Goal: Information Seeking & Learning: Compare options

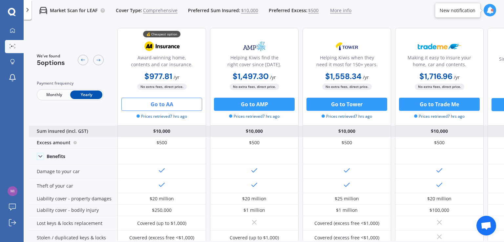
drag, startPoint x: 83, startPoint y: 121, endPoint x: 81, endPoint y: 133, distance: 11.7
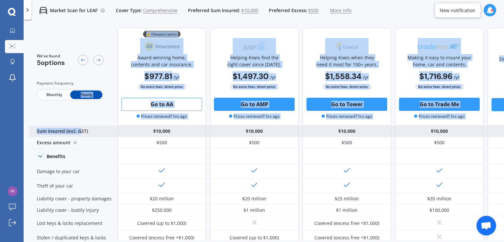
click at [81, 132] on div "Sum insured (incl. GST)" at bounding box center [73, 131] width 89 height 11
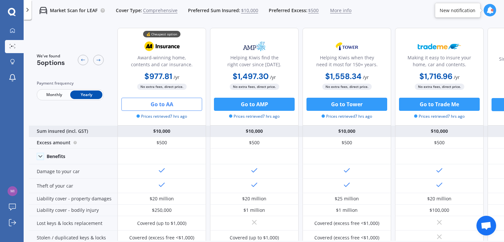
drag, startPoint x: 94, startPoint y: 132, endPoint x: 102, endPoint y: 133, distance: 7.4
click at [102, 133] on div "Sum insured (incl. GST)" at bounding box center [73, 131] width 89 height 11
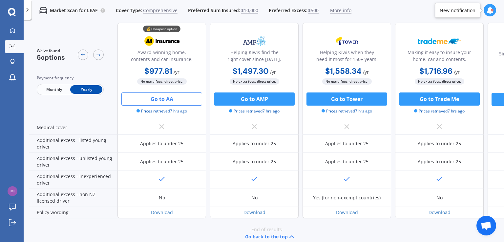
scroll to position [323, 0]
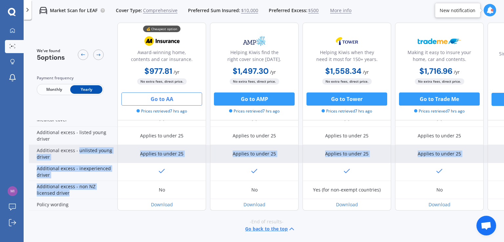
drag, startPoint x: 102, startPoint y: 194, endPoint x: 79, endPoint y: 143, distance: 55.2
click at [79, 143] on div "Sum insured (incl. GST) $10,000 $10,000 $10,000 $10,000 Unavailable Excess amou…" at bounding box center [302, 7] width 547 height 406
click at [79, 145] on div "Additional excess - unlisted young driver" at bounding box center [73, 154] width 89 height 18
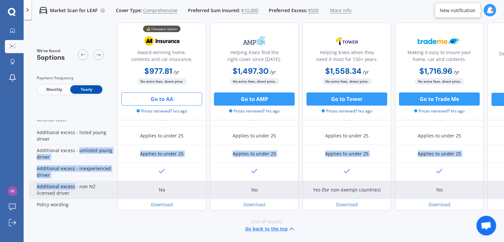
drag, startPoint x: 79, startPoint y: 143, endPoint x: 68, endPoint y: 181, distance: 39.0
click at [68, 181] on div "Sum insured (incl. GST) $10,000 $10,000 $10,000 $10,000 Unavailable Excess amou…" at bounding box center [302, 7] width 547 height 406
click at [68, 181] on div "Additional excess - non NZ licensed driver" at bounding box center [73, 190] width 89 height 18
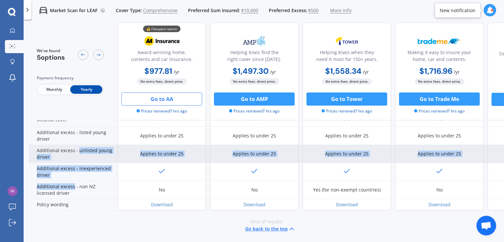
drag, startPoint x: 68, startPoint y: 181, endPoint x: 84, endPoint y: 144, distance: 39.8
click at [84, 144] on div "Sum insured (incl. GST) $10,000 $10,000 $10,000 $10,000 Unavailable Excess amou…" at bounding box center [302, 7] width 547 height 406
click at [84, 145] on div "Additional excess - unlisted young driver" at bounding box center [73, 154] width 89 height 18
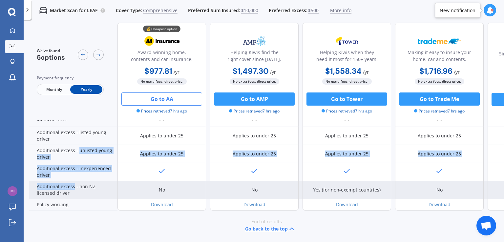
drag, startPoint x: 84, startPoint y: 144, endPoint x: 70, endPoint y: 184, distance: 41.6
click at [70, 184] on div "Sum insured (incl. GST) $10,000 $10,000 $10,000 $10,000 Unavailable Excess amou…" at bounding box center [302, 7] width 547 height 406
click at [70, 184] on div "Additional excess - non NZ licensed driver" at bounding box center [73, 190] width 89 height 18
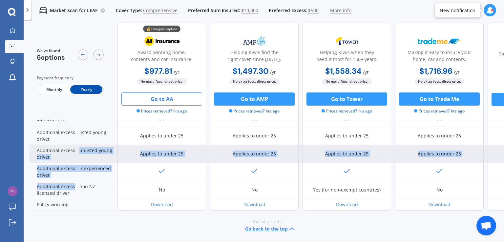
drag, startPoint x: 70, startPoint y: 184, endPoint x: 90, endPoint y: 150, distance: 39.5
click at [90, 150] on div "Sum insured (incl. GST) $10,000 $10,000 $10,000 $10,000 Unavailable Excess amou…" at bounding box center [302, 7] width 547 height 406
click at [90, 150] on div "Additional excess - unlisted young driver" at bounding box center [73, 154] width 89 height 18
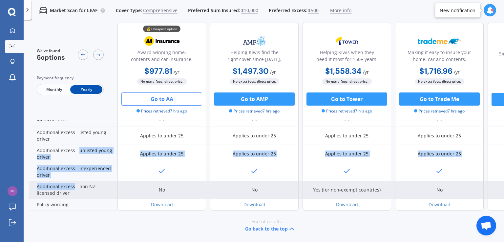
drag, startPoint x: 90, startPoint y: 150, endPoint x: 72, endPoint y: 184, distance: 38.7
click at [72, 184] on div "Sum insured (incl. GST) $10,000 $10,000 $10,000 $10,000 Unavailable Excess amou…" at bounding box center [302, 7] width 547 height 406
click at [72, 184] on div "Additional excess - non NZ licensed driver" at bounding box center [73, 190] width 89 height 18
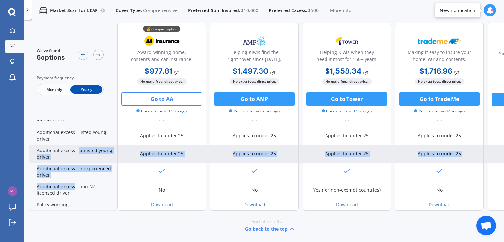
drag, startPoint x: 72, startPoint y: 184, endPoint x: 90, endPoint y: 146, distance: 42.3
click at [90, 146] on div "Sum insured (incl. GST) $10,000 $10,000 $10,000 $10,000 Unavailable Excess amou…" at bounding box center [302, 7] width 547 height 406
click at [90, 146] on div "Additional excess - unlisted young driver" at bounding box center [73, 154] width 89 height 18
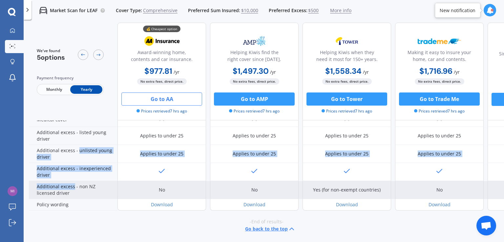
drag, startPoint x: 90, startPoint y: 146, endPoint x: 70, endPoint y: 181, distance: 41.3
click at [70, 181] on div "Sum insured (incl. GST) $10,000 $10,000 $10,000 $10,000 Unavailable Excess amou…" at bounding box center [302, 7] width 547 height 406
click at [70, 181] on div "Additional excess - non NZ licensed driver" at bounding box center [73, 190] width 89 height 18
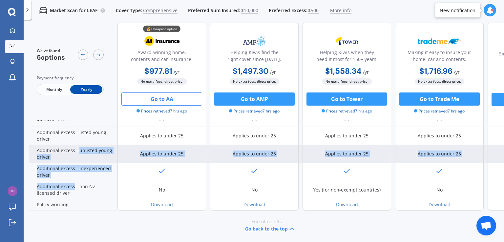
drag, startPoint x: 70, startPoint y: 181, endPoint x: 87, endPoint y: 143, distance: 42.0
click at [87, 143] on div "Sum insured (incl. GST) $10,000 $10,000 $10,000 $10,000 Unavailable Excess amou…" at bounding box center [302, 7] width 547 height 406
click at [87, 145] on div "Additional excess - unlisted young driver" at bounding box center [73, 154] width 89 height 18
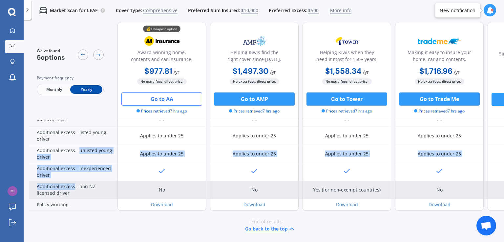
drag, startPoint x: 87, startPoint y: 143, endPoint x: 71, endPoint y: 178, distance: 38.3
click at [71, 178] on div "Sum insured (incl. GST) $10,000 $10,000 $10,000 $10,000 Unavailable Excess amou…" at bounding box center [302, 7] width 547 height 406
click at [71, 181] on div "Additional excess - non NZ licensed driver" at bounding box center [73, 190] width 89 height 18
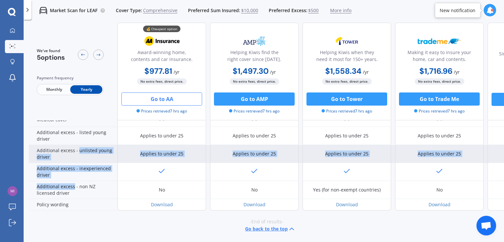
drag, startPoint x: 71, startPoint y: 178, endPoint x: 89, endPoint y: 148, distance: 35.2
click at [89, 148] on div "Sum insured (incl. GST) $10,000 $10,000 $10,000 $10,000 Unavailable Excess amou…" at bounding box center [302, 7] width 547 height 406
click at [89, 148] on div "Additional excess - unlisted young driver" at bounding box center [73, 154] width 89 height 18
